Goal: Transaction & Acquisition: Purchase product/service

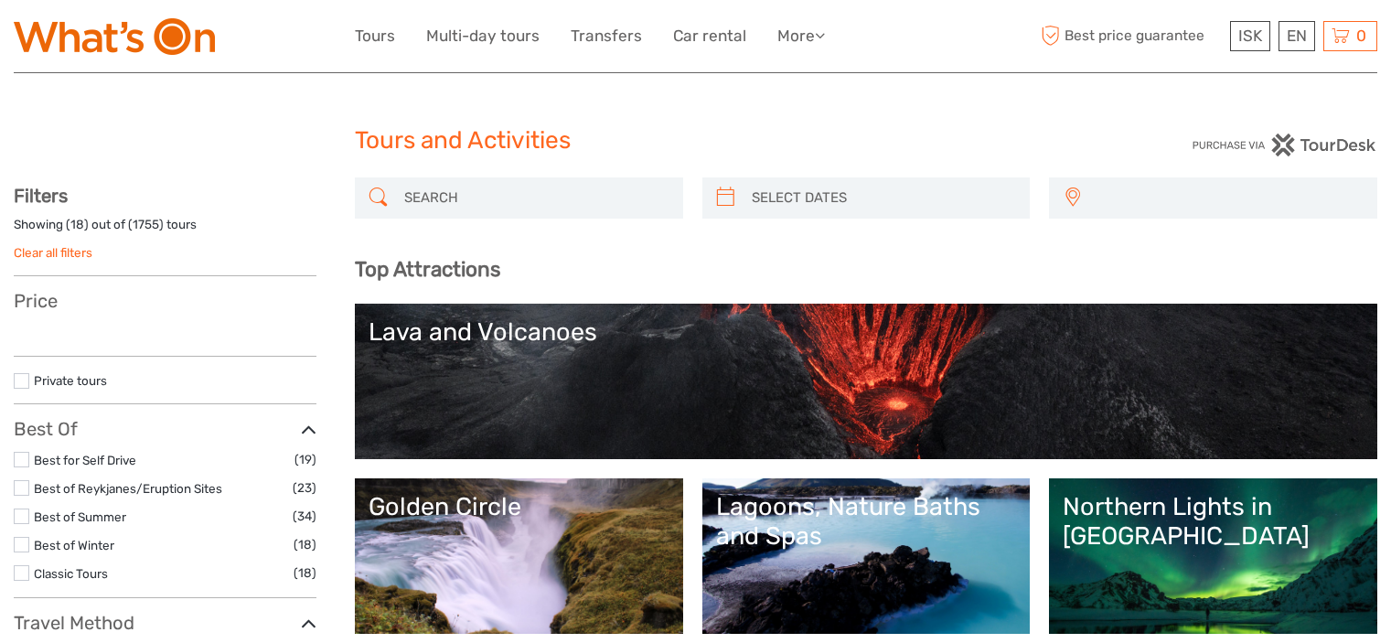
select select
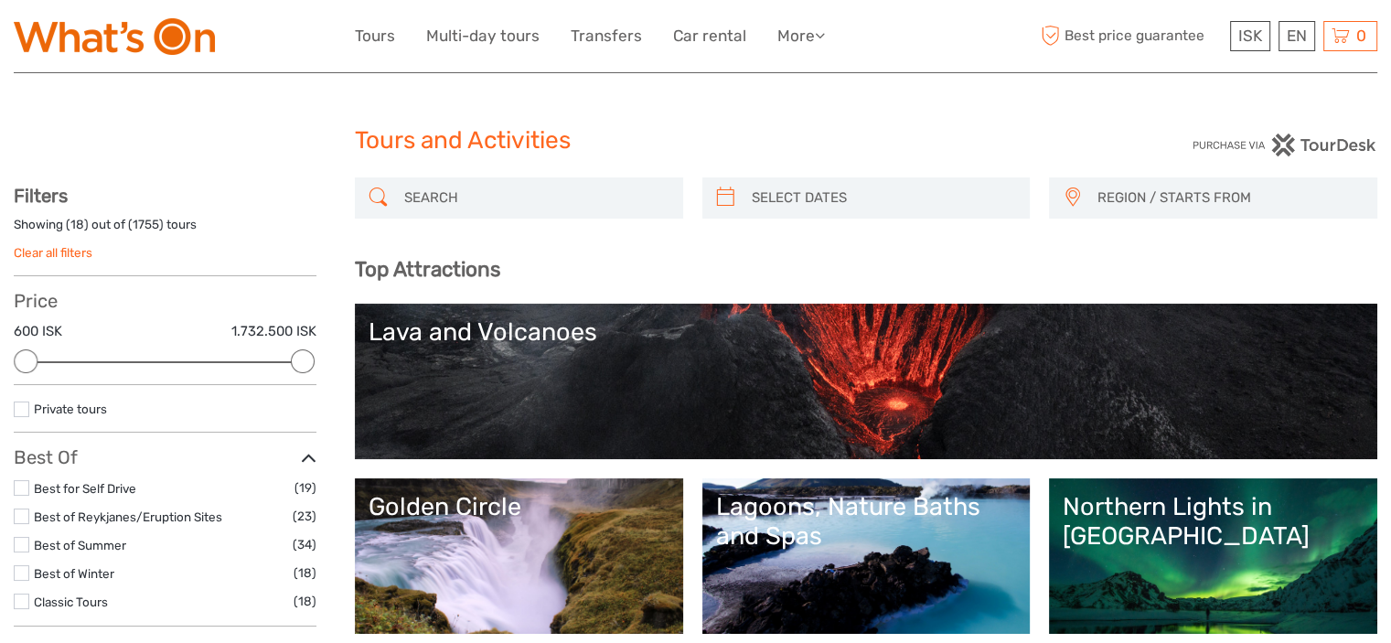
click at [1177, 195] on span "REGION / STARTS FROM" at bounding box center [1228, 198] width 279 height 30
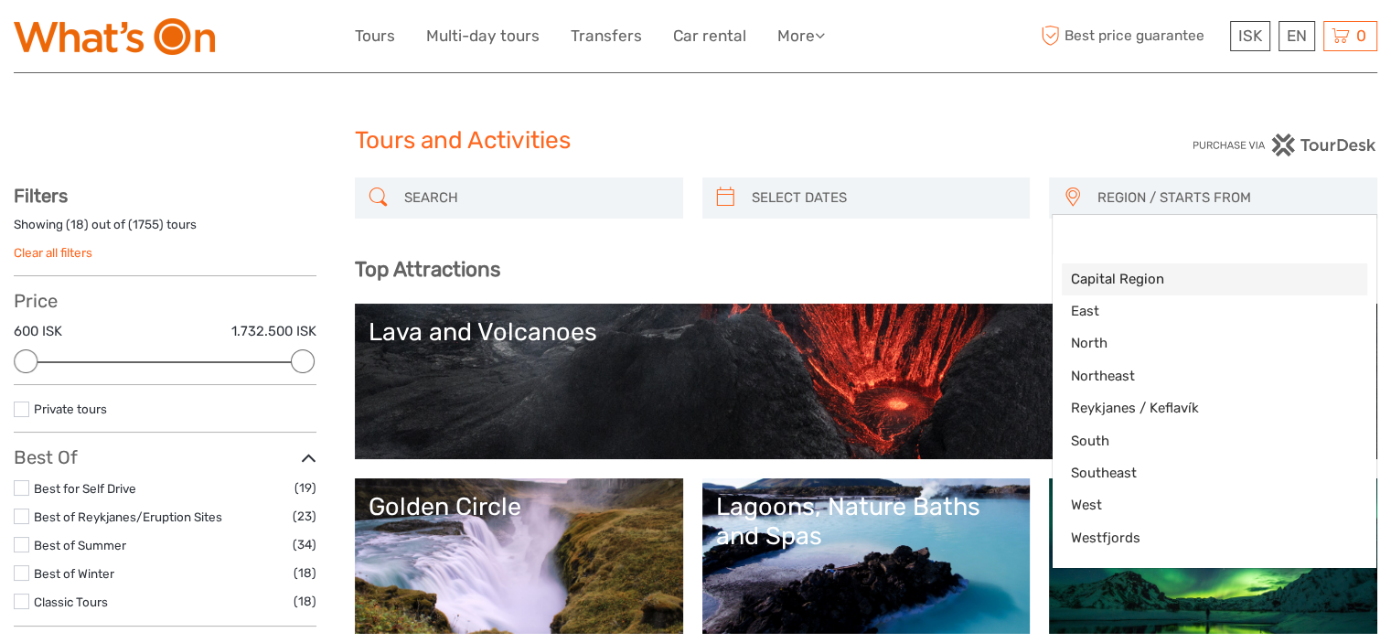
click at [1116, 281] on span "Capital Region" at bounding box center [1199, 279] width 256 height 19
select select "Capital Region"
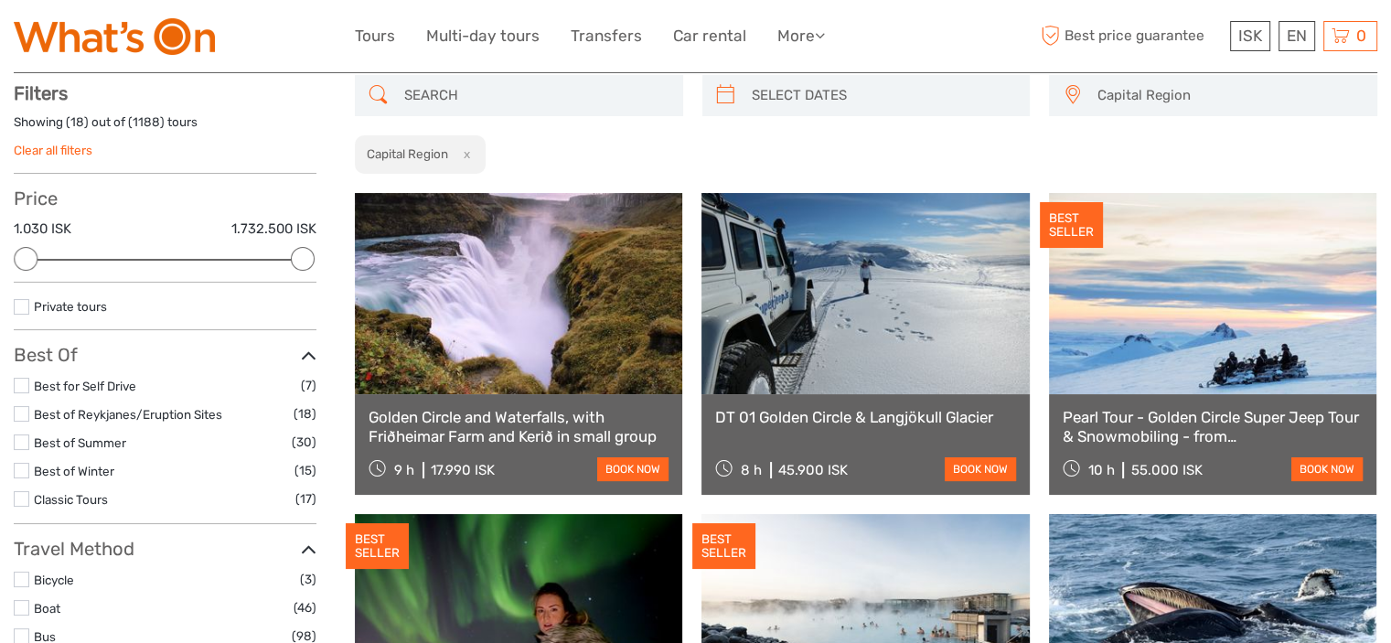
scroll to position [103, 0]
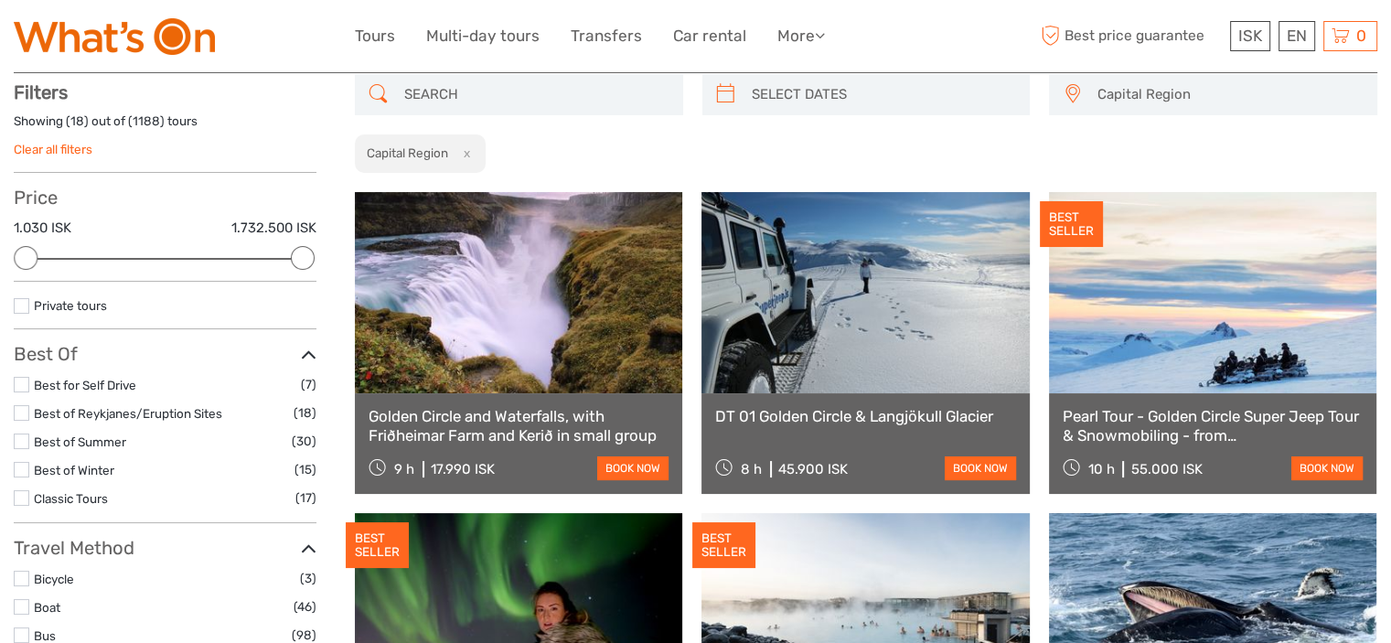
type input "[DATE]"
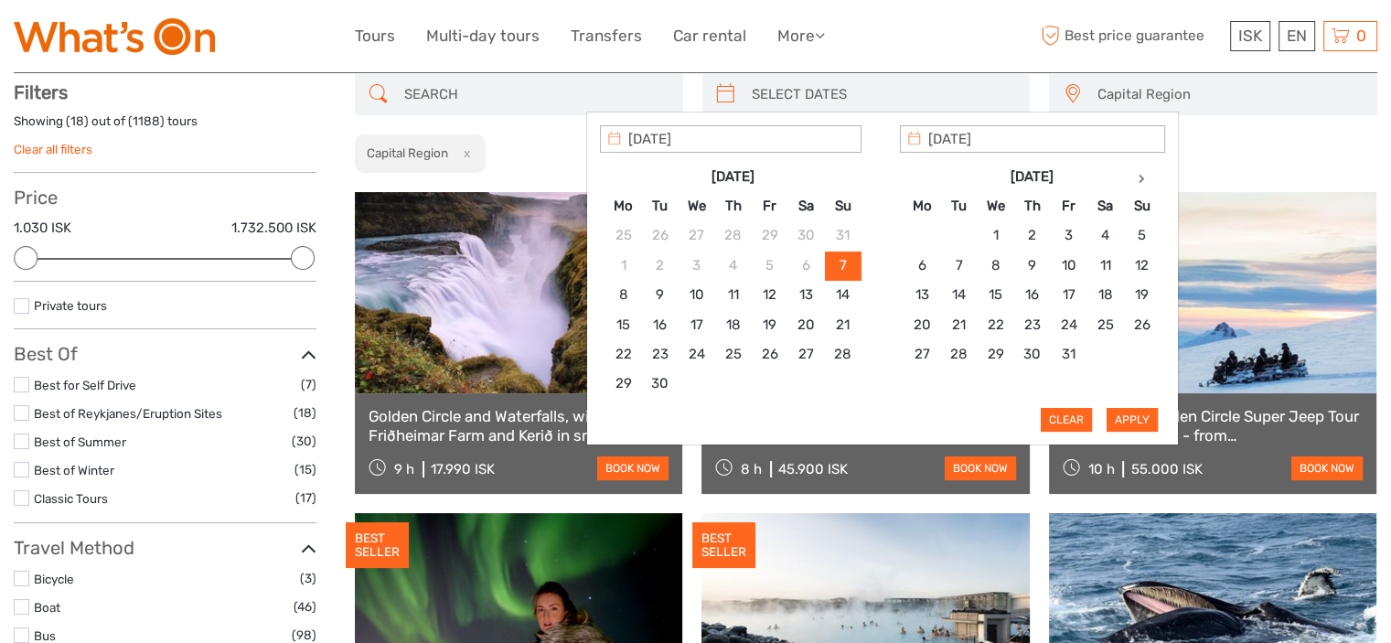
click at [789, 89] on input "search" at bounding box center [882, 95] width 277 height 32
type input "[DATE]"
click at [1134, 416] on button "Apply" at bounding box center [1131, 420] width 51 height 24
type input "[DATE] - [DATE]"
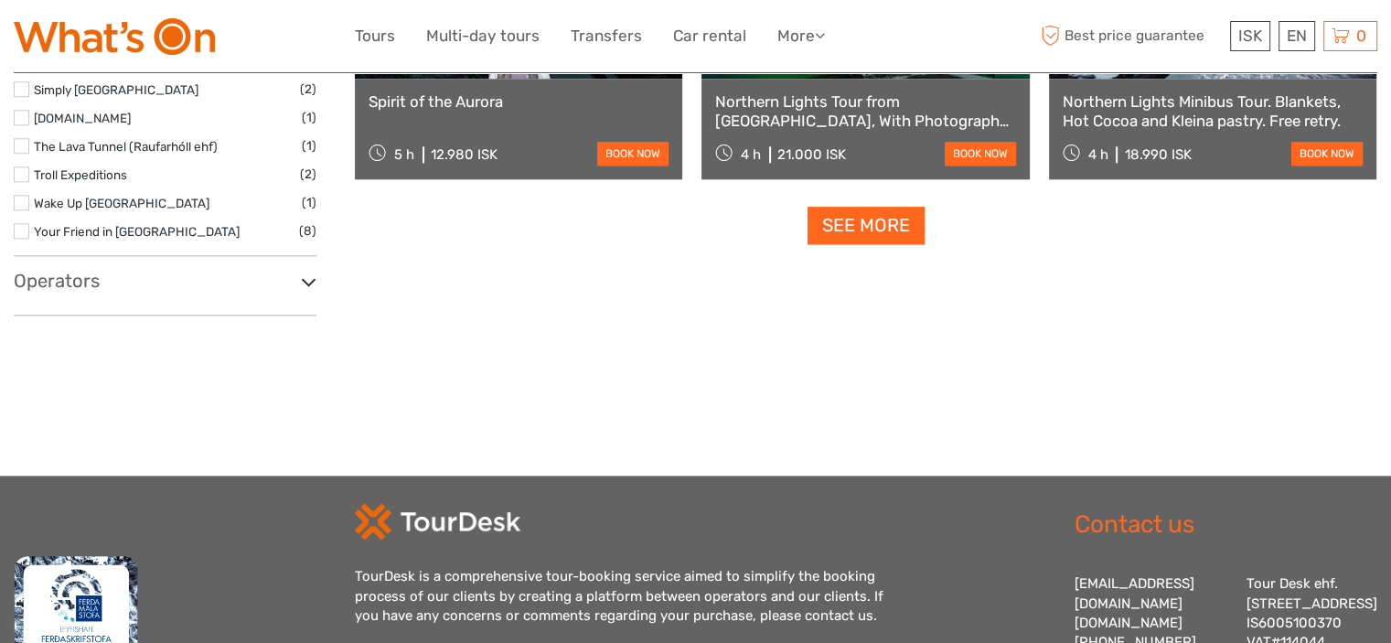
scroll to position [2023, 0]
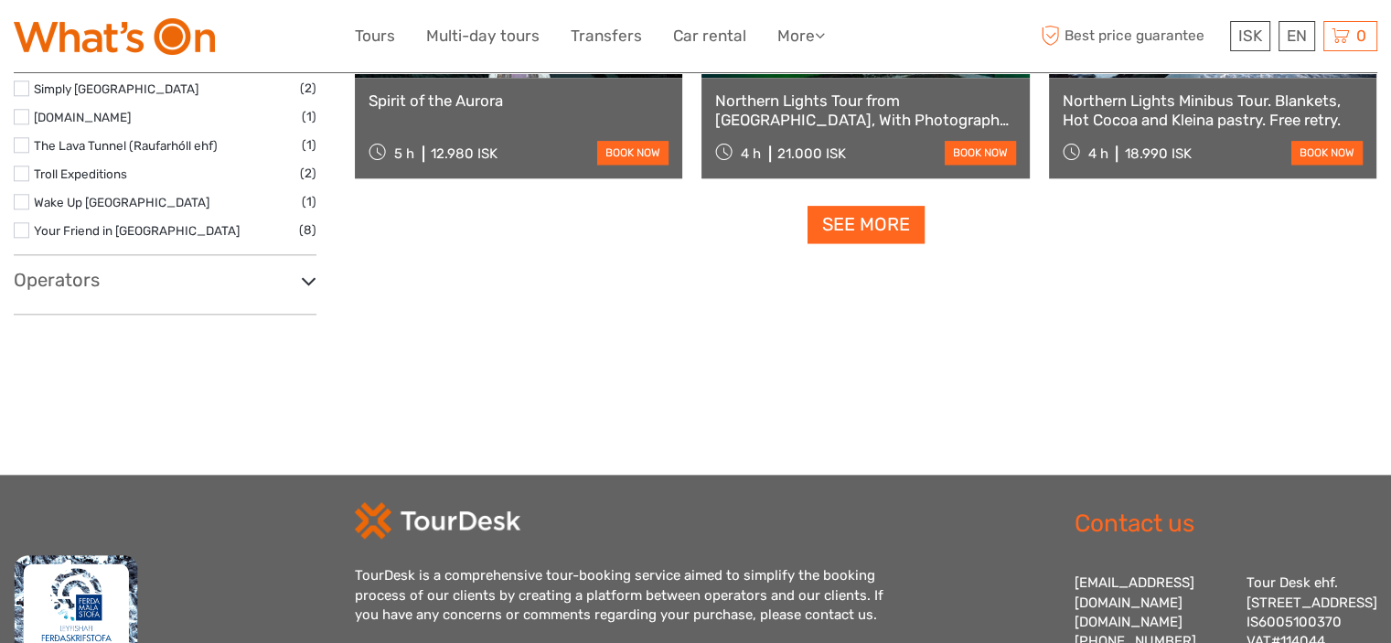
click at [859, 219] on link "See more" at bounding box center [865, 224] width 117 height 37
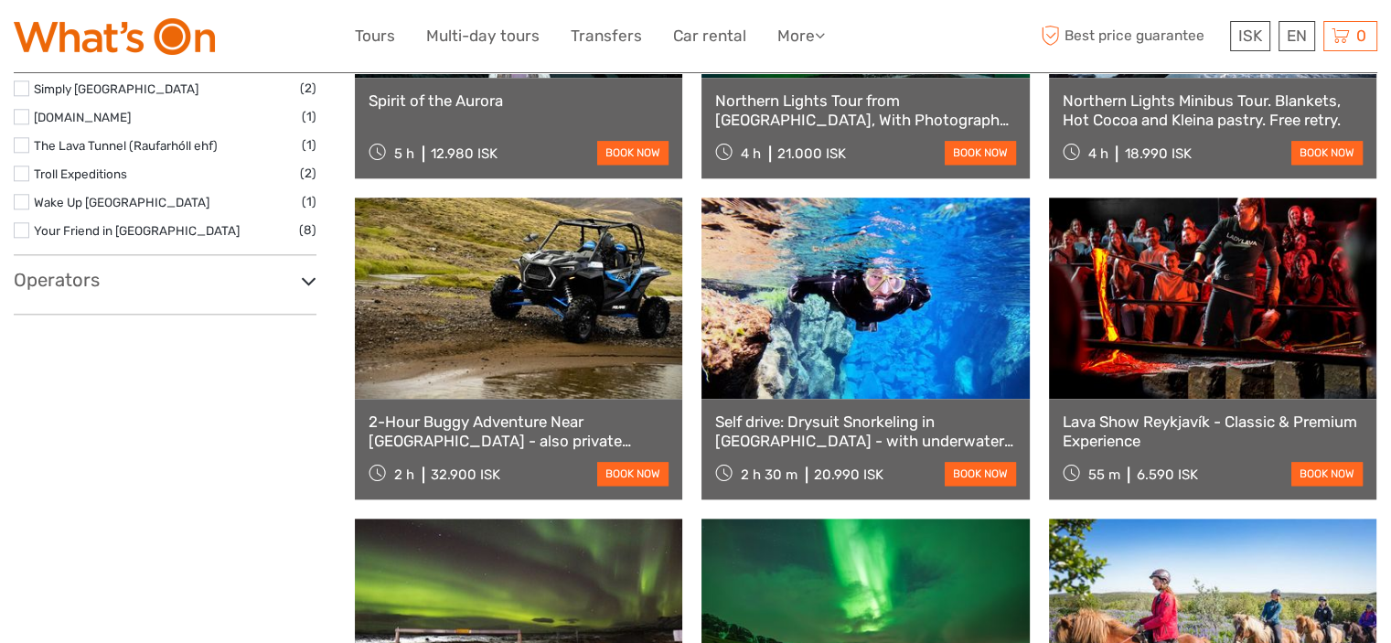
scroll to position [2115, 0]
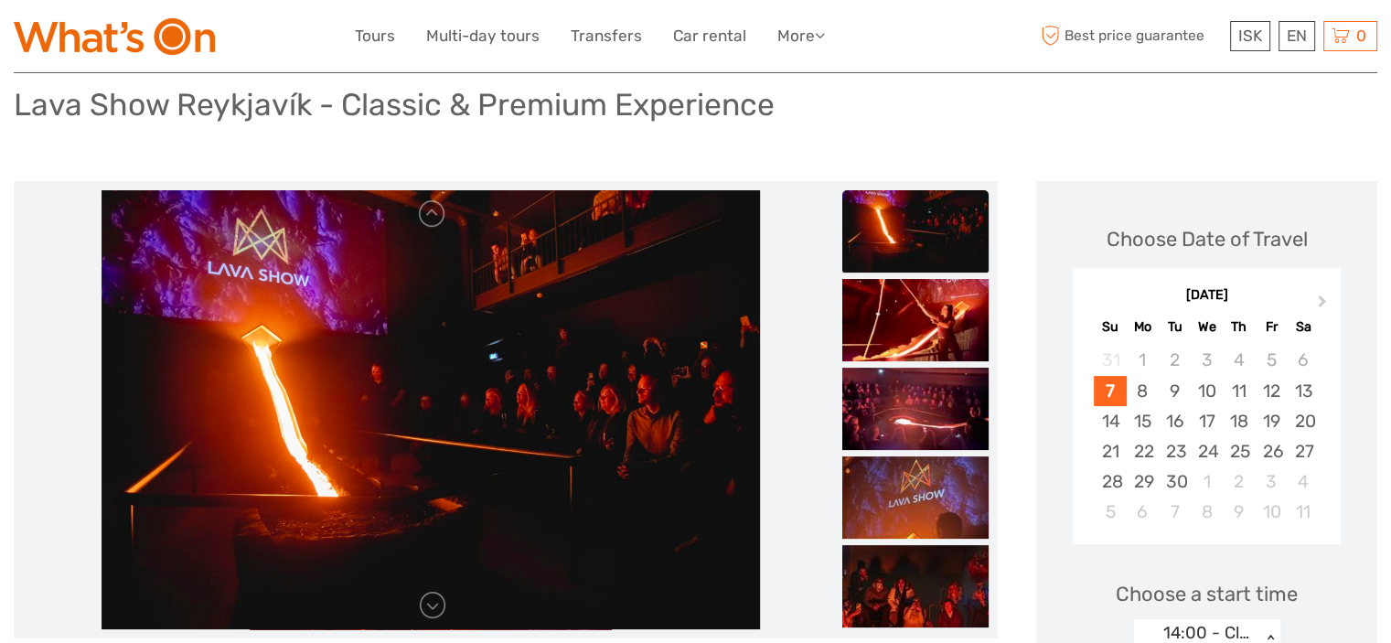
scroll to position [274, 0]
